Goal: Navigation & Orientation: Understand site structure

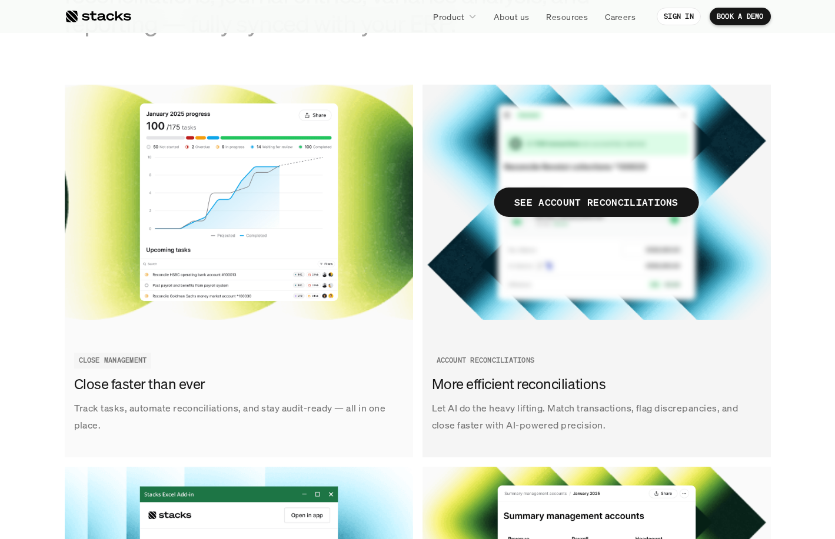
scroll to position [1325, 0]
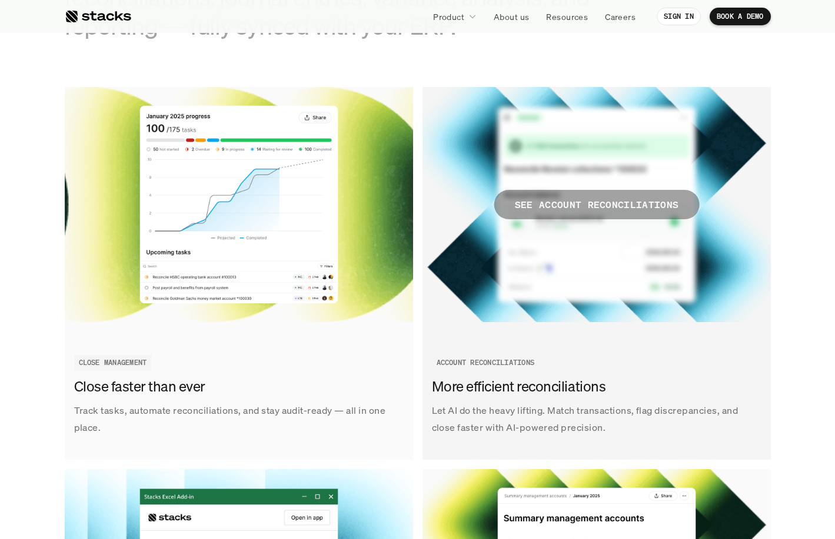
click at [591, 214] on span "SEE ACCOUNT RECONCILIATIONS" at bounding box center [596, 204] width 205 height 29
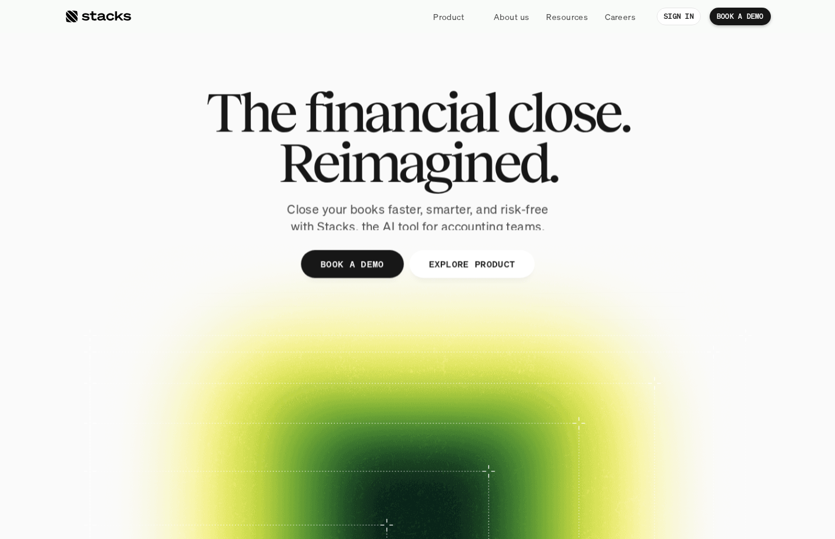
scroll to position [1325, 0]
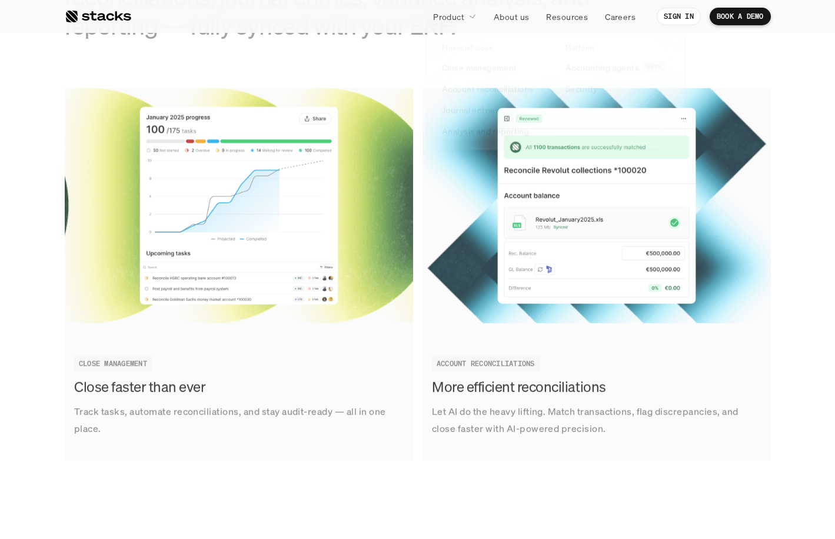
click at [472, 19] on icon at bounding box center [473, 16] width 10 height 10
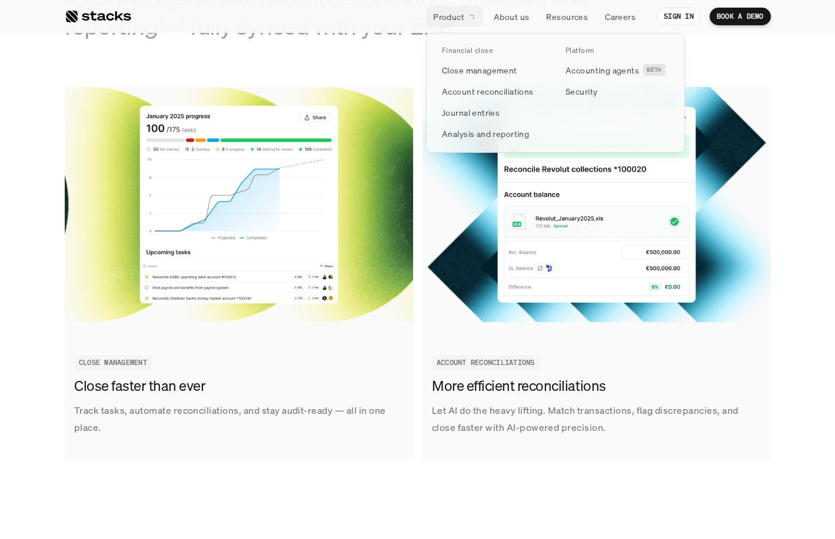
scroll to position [0, 0]
click at [497, 75] on p "Close management" at bounding box center [479, 70] width 75 height 12
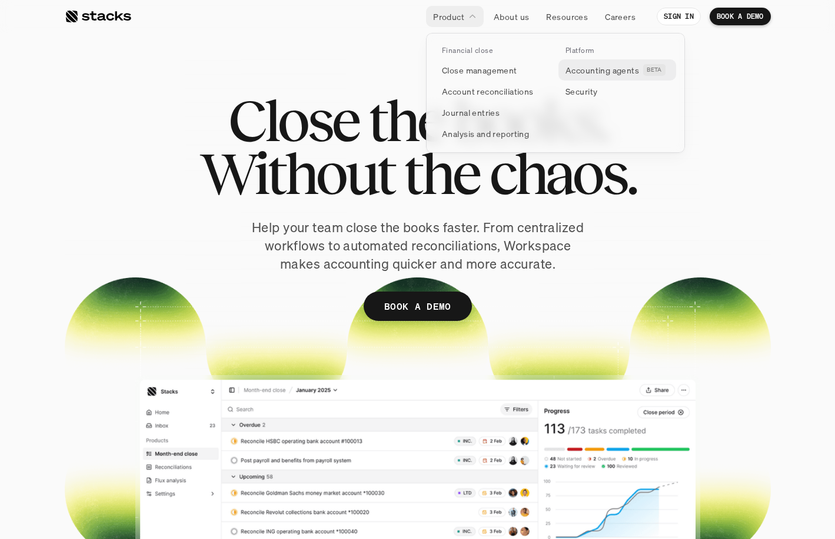
click at [584, 72] on p "Accounting agents" at bounding box center [602, 70] width 74 height 12
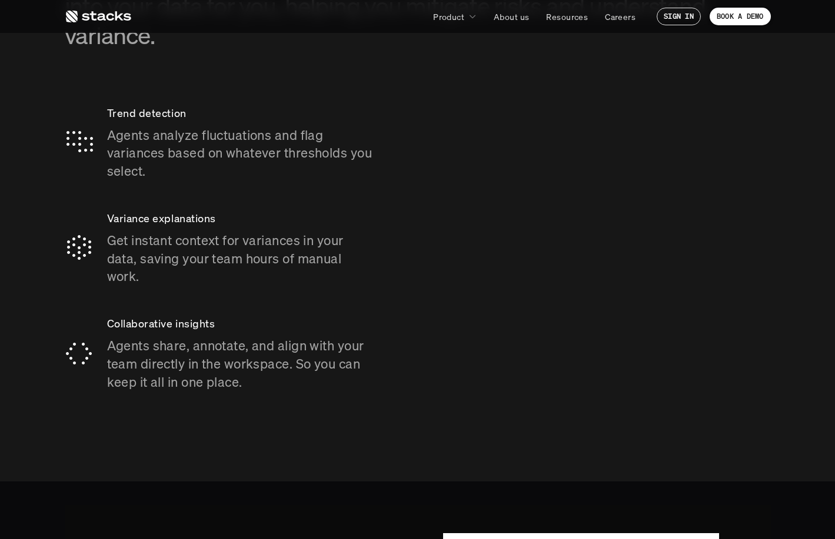
scroll to position [2046, 0]
